Goal: Information Seeking & Learning: Find specific page/section

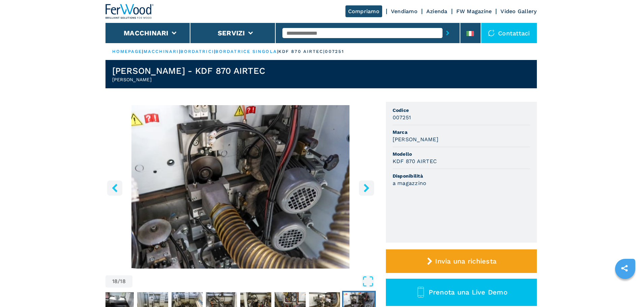
click at [218, 10] on div "Compriamo Vendiamo Azienda FW Magazine Video Gallery" at bounding box center [320, 11] width 431 height 23
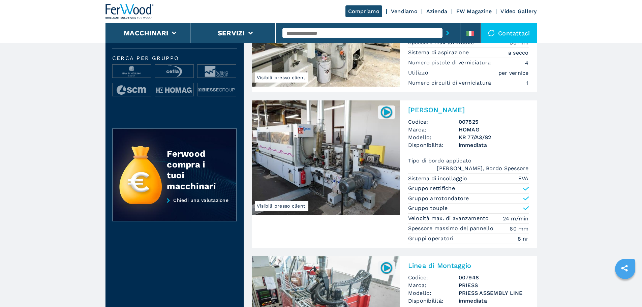
scroll to position [337, 0]
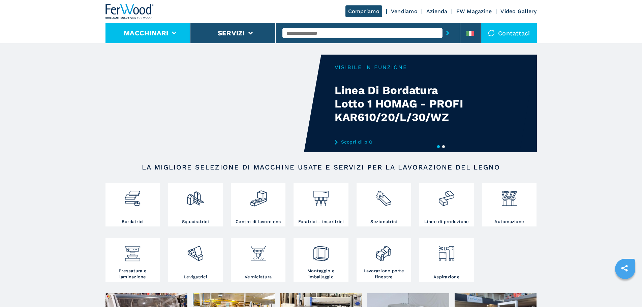
click at [172, 28] on li "Macchinari" at bounding box center [147, 33] width 85 height 20
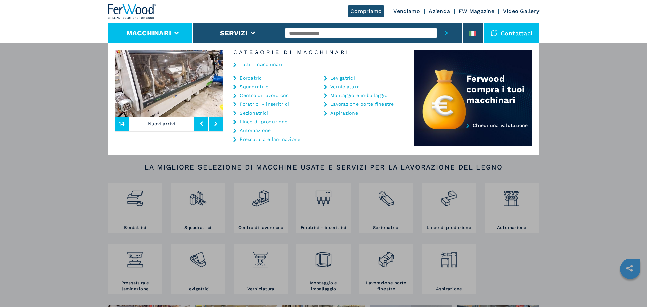
click at [270, 66] on link "Tutti i macchinari" at bounding box center [261, 64] width 43 height 5
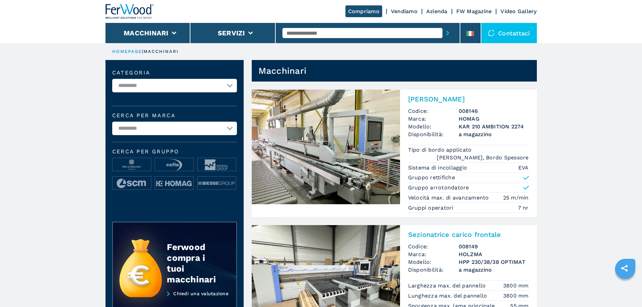
click at [52, 8] on header "Compriamo Vendiamo Azienda FW Magazine Video Gallery Macchinari Servizi Contatt…" at bounding box center [321, 21] width 642 height 43
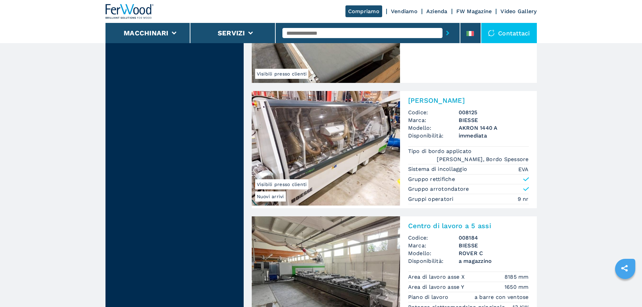
scroll to position [775, 0]
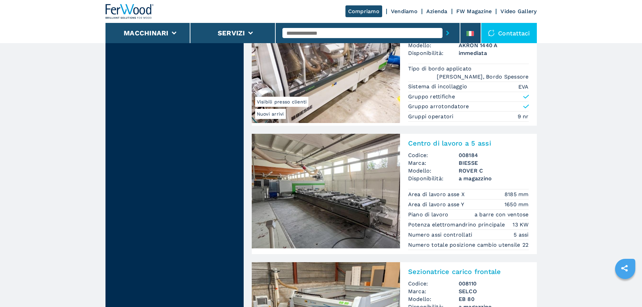
click at [311, 39] on div at bounding box center [367, 32] width 170 height 15
click at [312, 30] on input "text" at bounding box center [362, 33] width 160 height 10
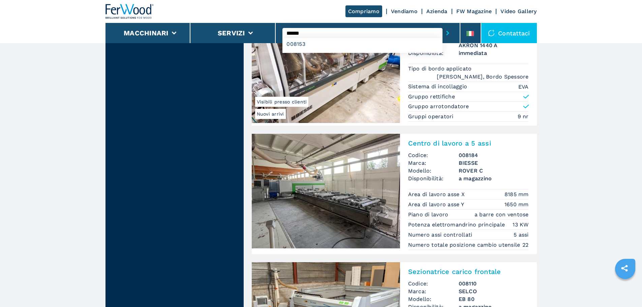
type input "******"
click at [442, 25] on button "submit-button" at bounding box center [447, 32] width 10 height 15
